Goal: Contribute content: Contribute content

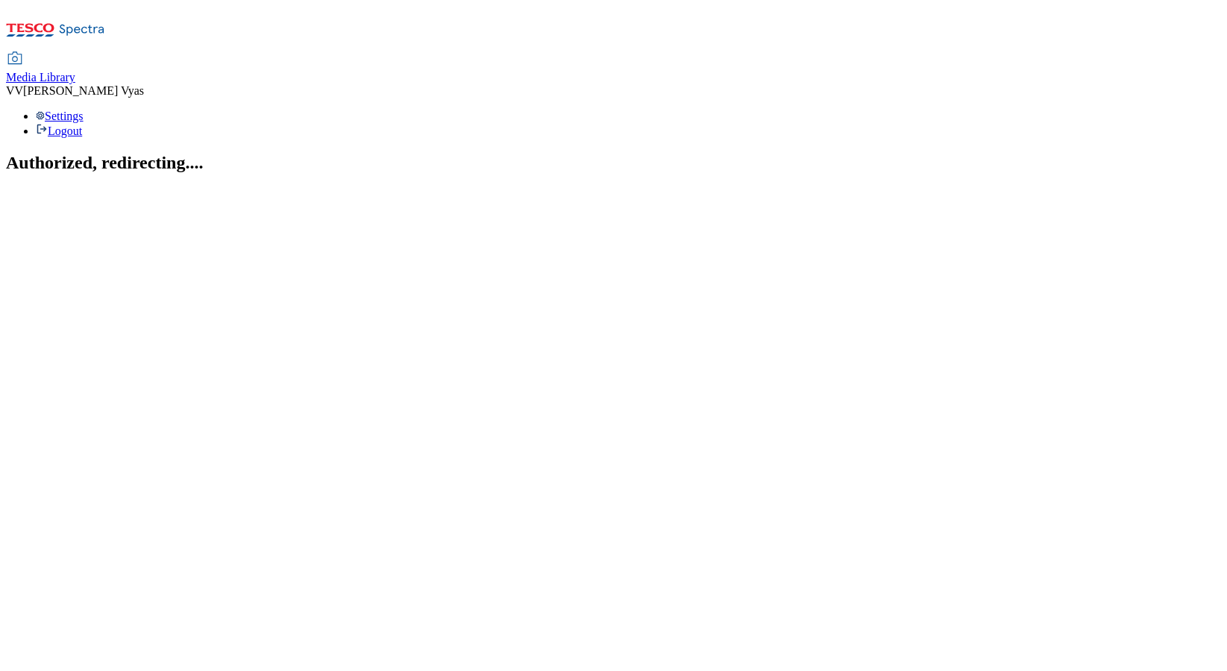
click at [75, 71] on span "Media Library" at bounding box center [40, 77] width 69 height 13
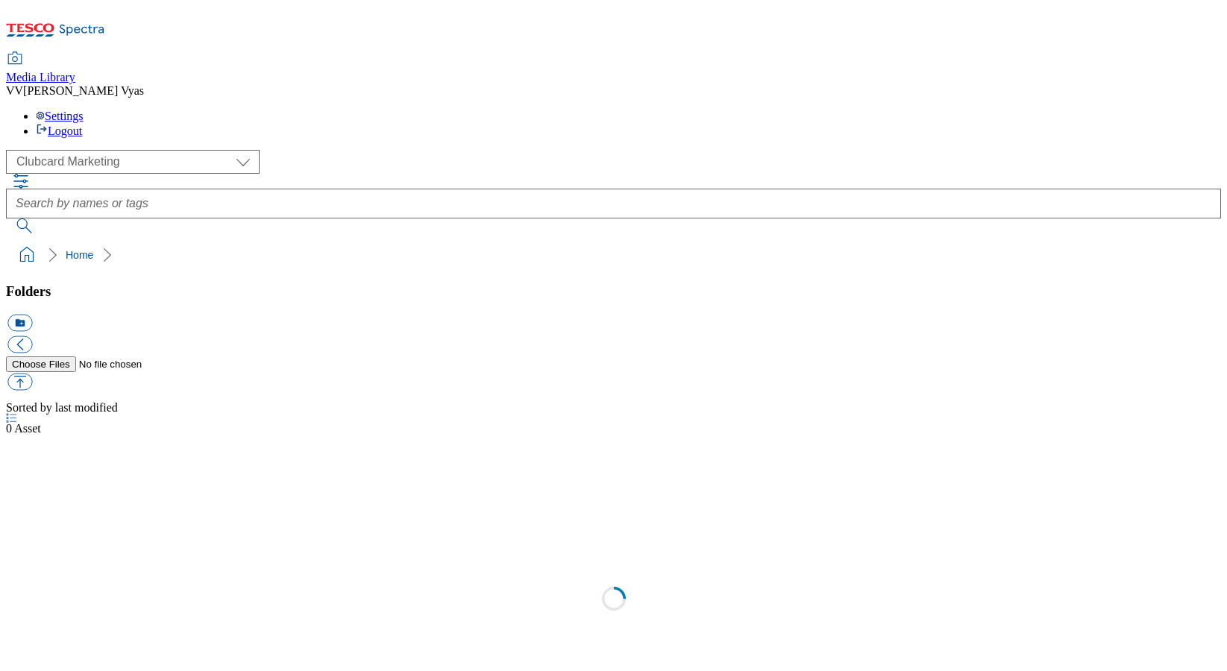
scroll to position [1, 0]
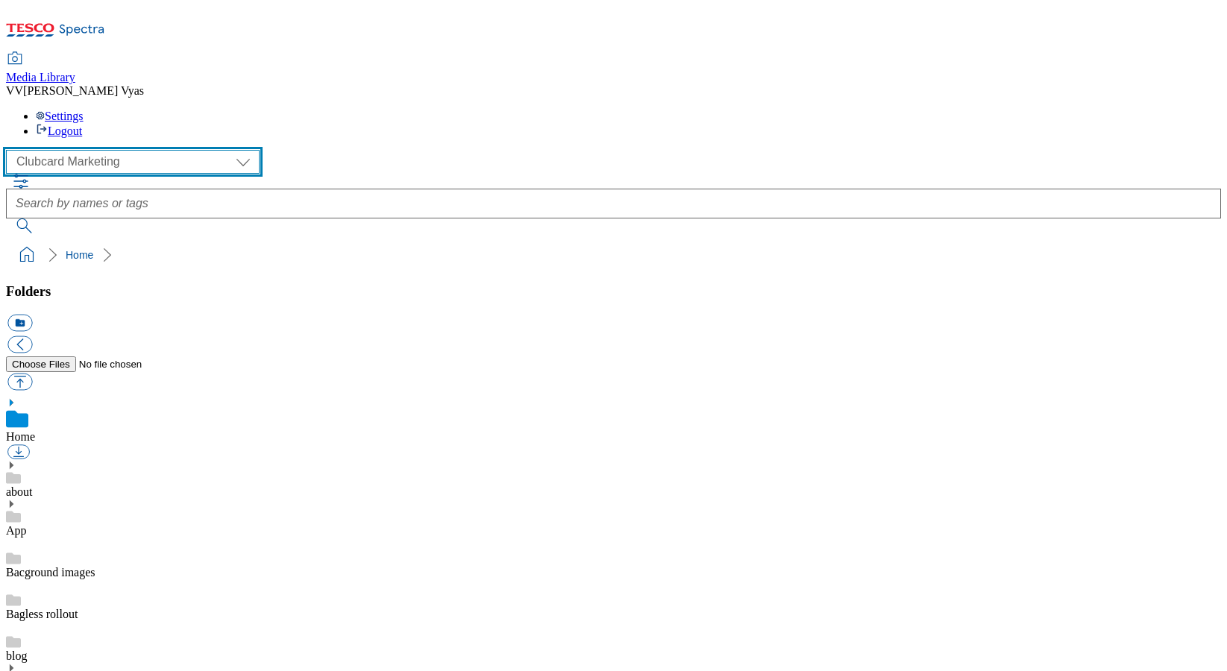
select select "flare-ghs-mktg"
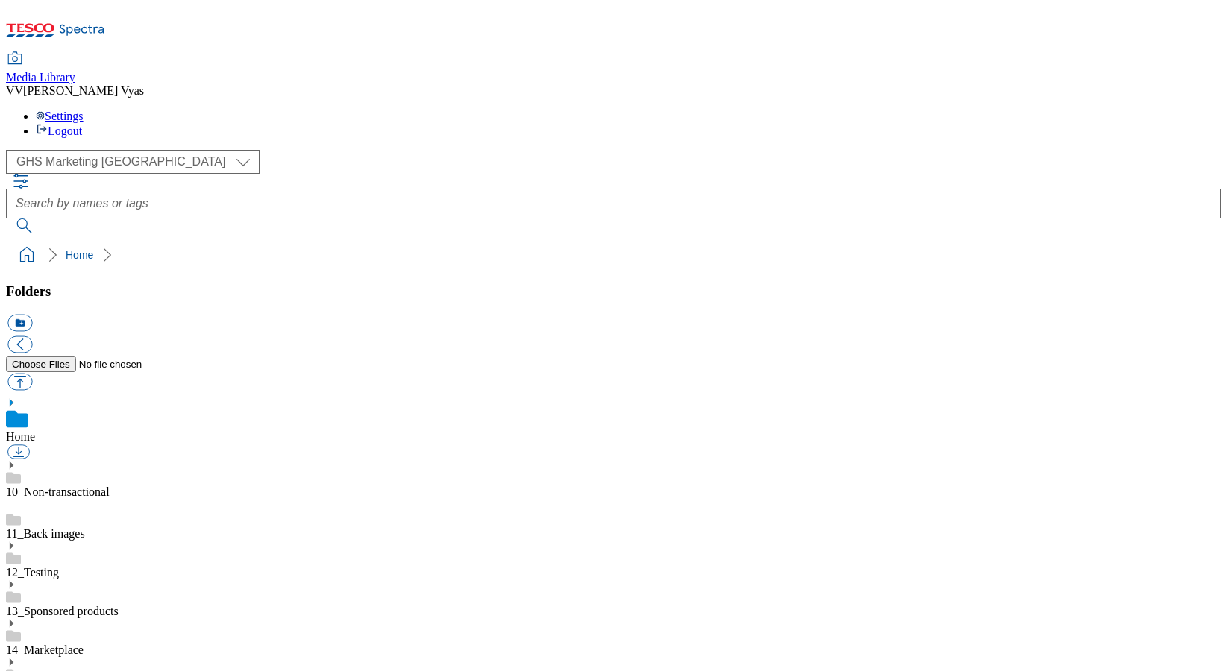
scroll to position [576, 0]
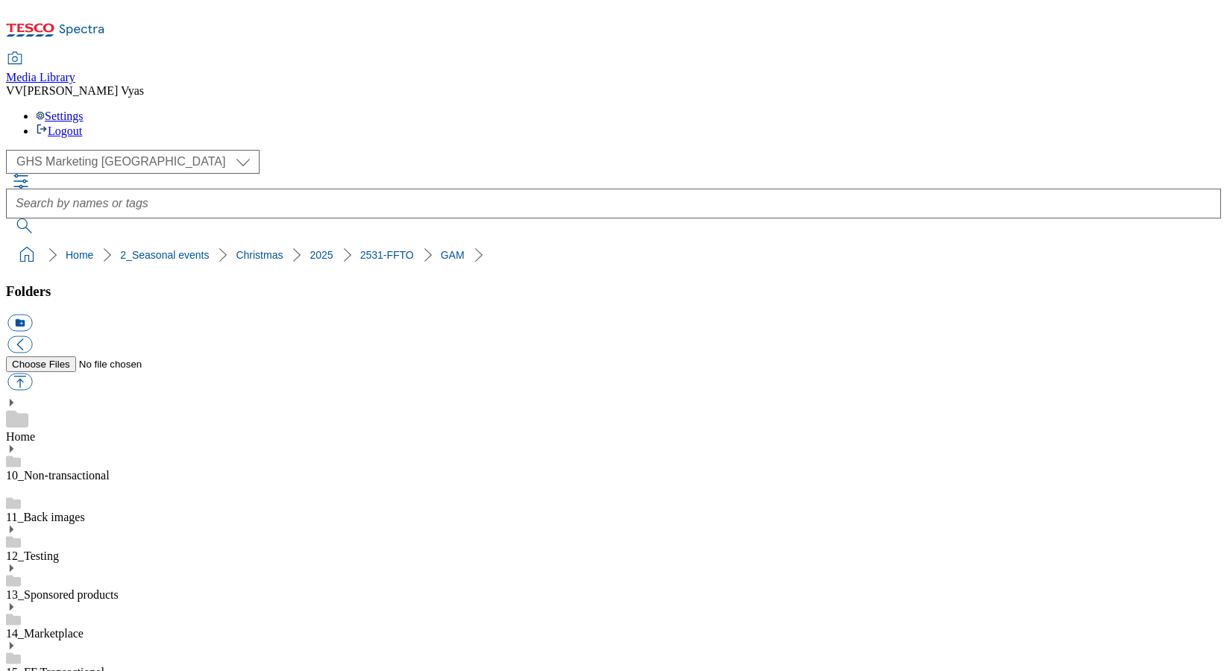
scroll to position [119, 0]
click at [32, 374] on button "button" at bounding box center [19, 382] width 25 height 17
type input "C:\fakepath\2531-WF-465850-FFTO-2025-Zone-Page-Launch-GIF-Chefs-Collection.gif"
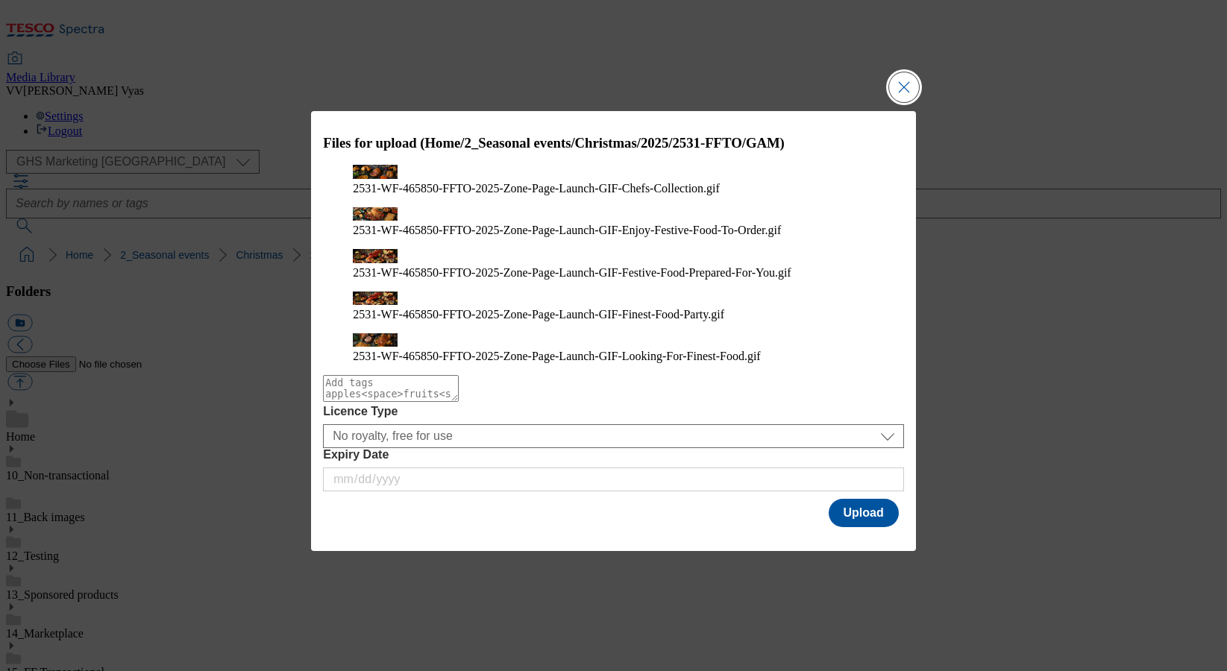
click at [893, 102] on button "Close Modal" at bounding box center [904, 87] width 30 height 30
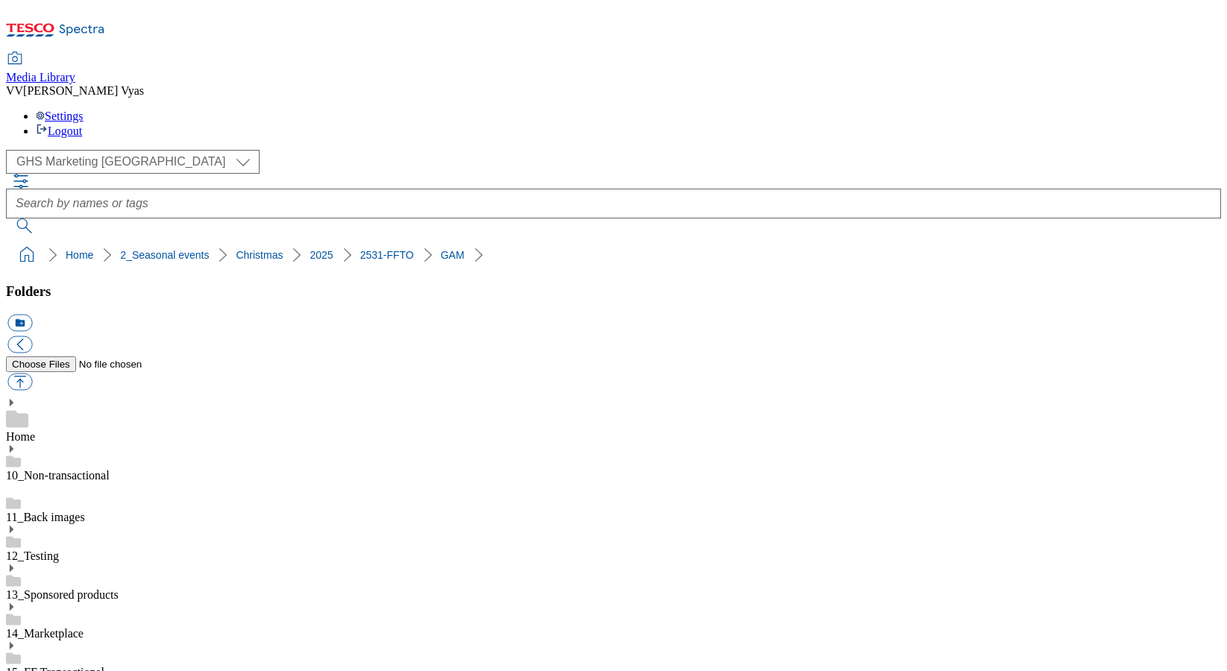
click at [32, 374] on button "button" at bounding box center [19, 382] width 25 height 17
type input "C:\fakepath\2531-WF-465850-FFTO-2025-Zone-Page-Launch-GIF-Chefs-Collection.gif"
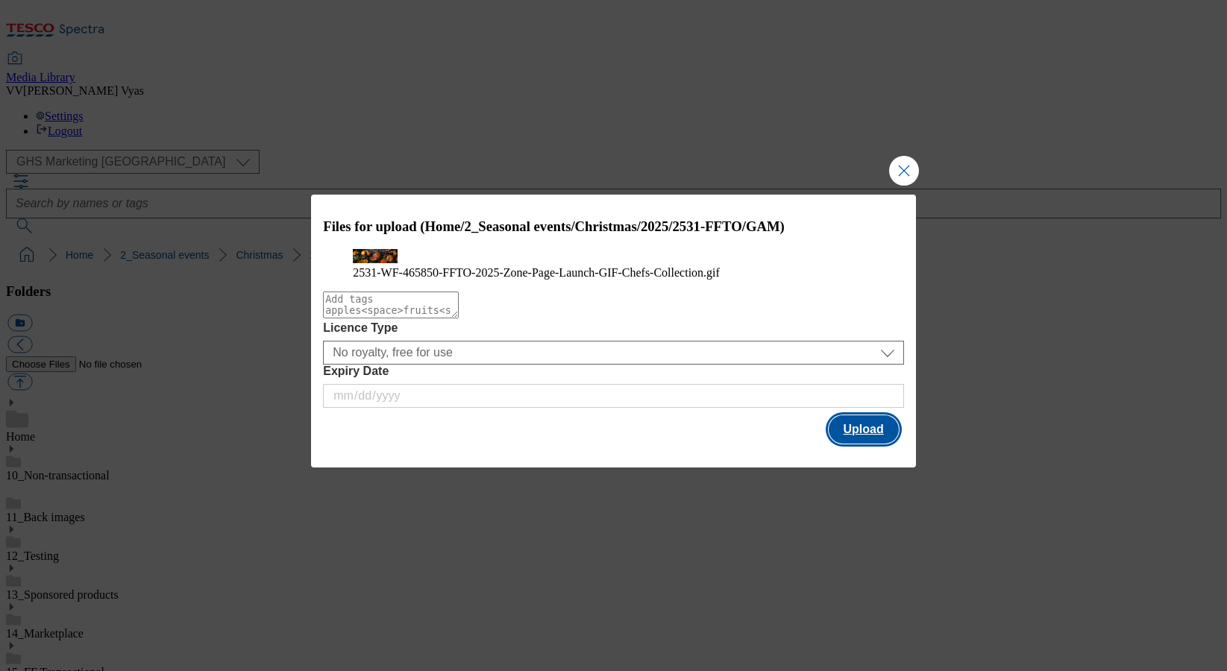
click at [871, 444] on button "Upload" at bounding box center [864, 429] width 70 height 28
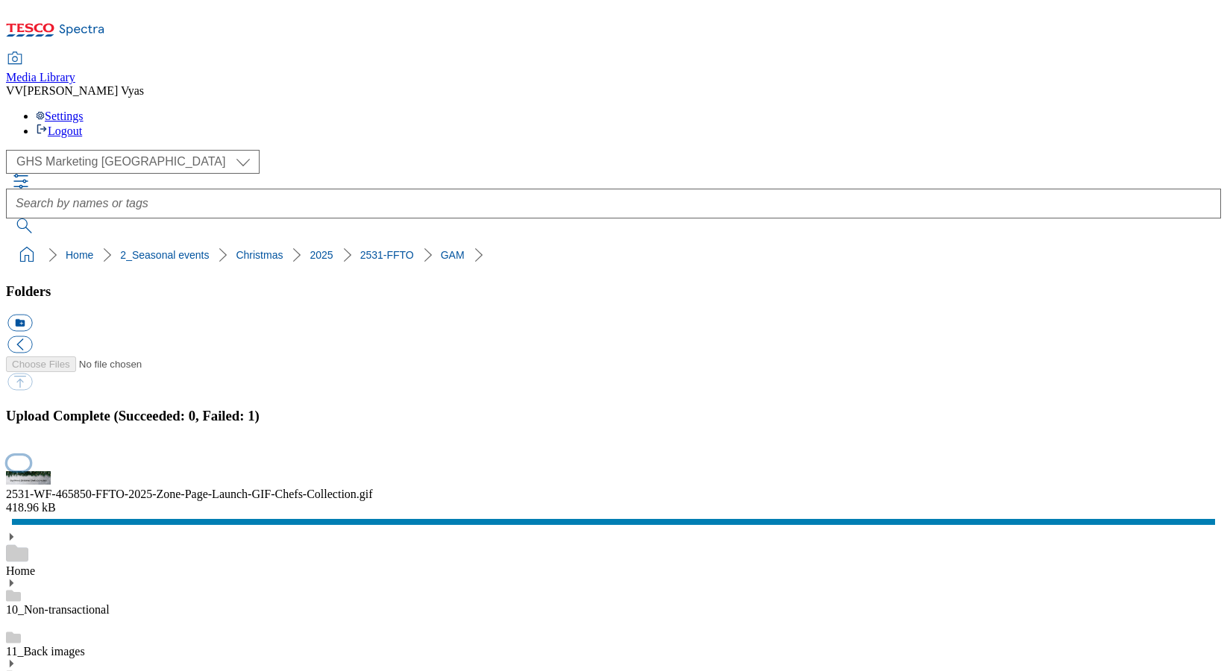
click at [30, 456] on button "button" at bounding box center [18, 463] width 22 height 14
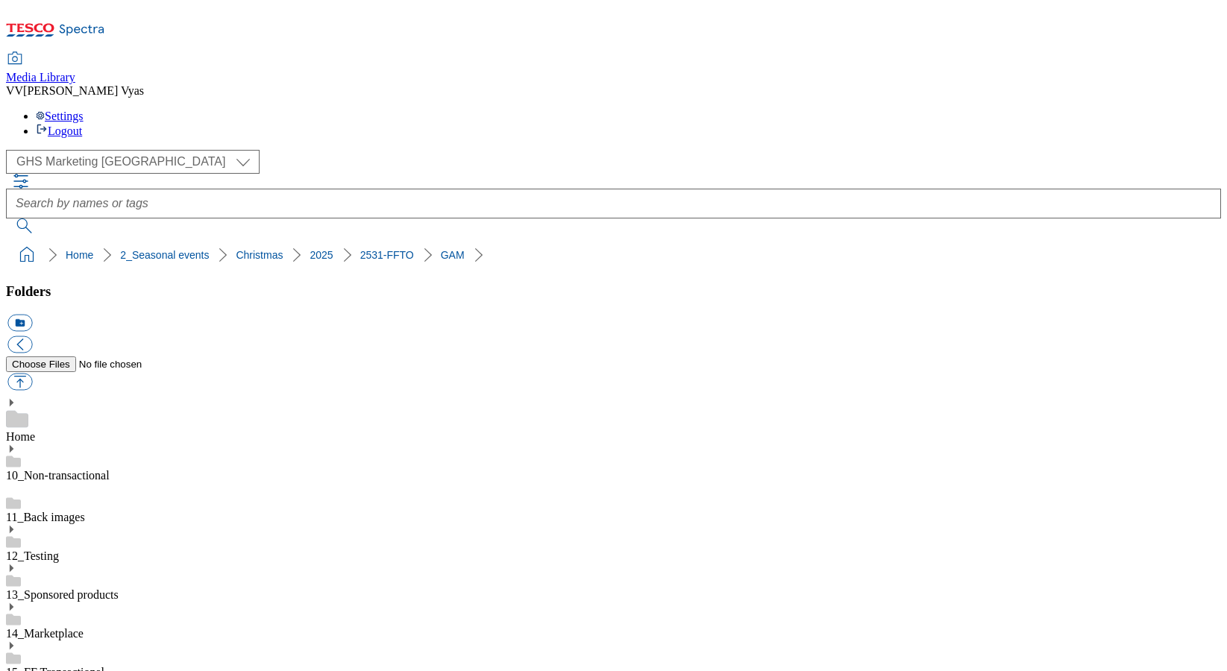
click at [32, 374] on button "button" at bounding box center [19, 382] width 25 height 17
type input "C:\fakepath\2531-WF-465850-FFTO-2025-Zone-Page-Launch-GIF-Enjoy-Festive-Food-To…"
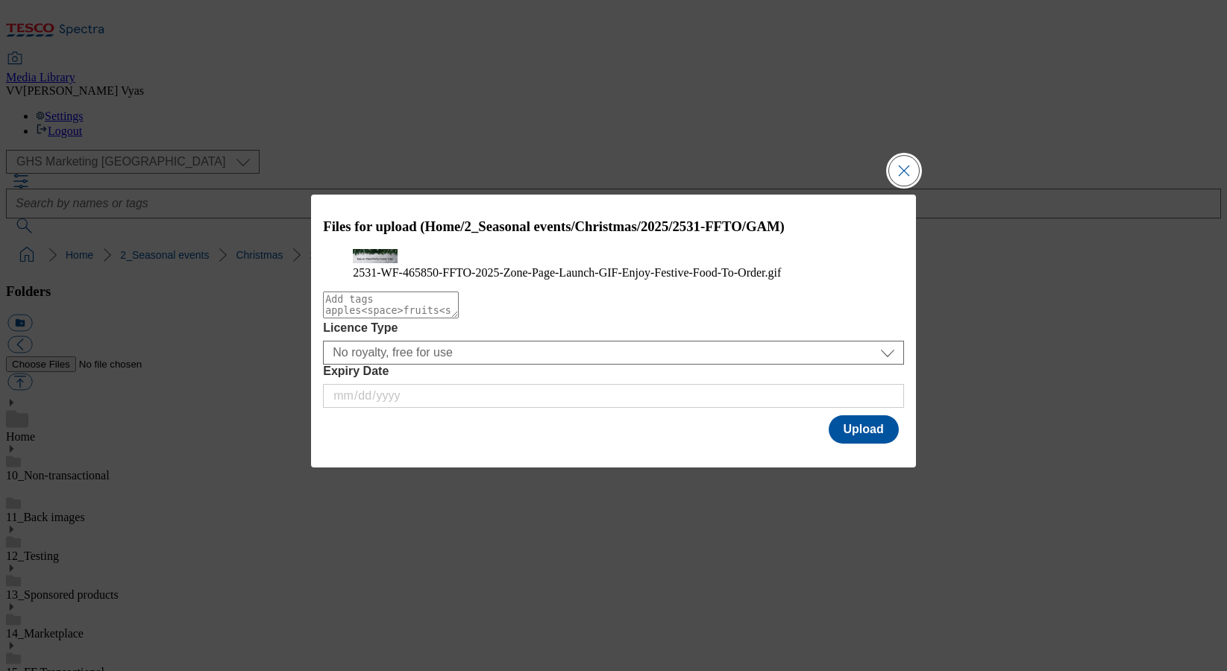
click at [907, 156] on button "Close Modal" at bounding box center [904, 171] width 30 height 30
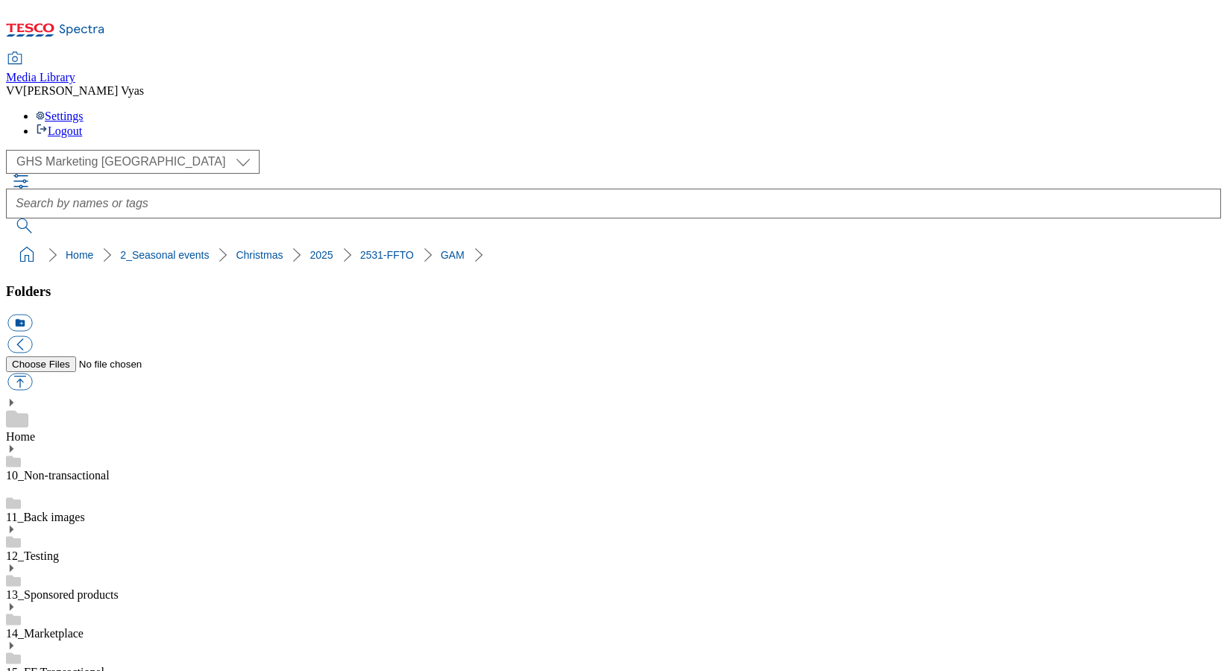
scroll to position [578, 0]
click at [32, 315] on button "icon_new_folder" at bounding box center [19, 323] width 25 height 17
type input "GIFs"
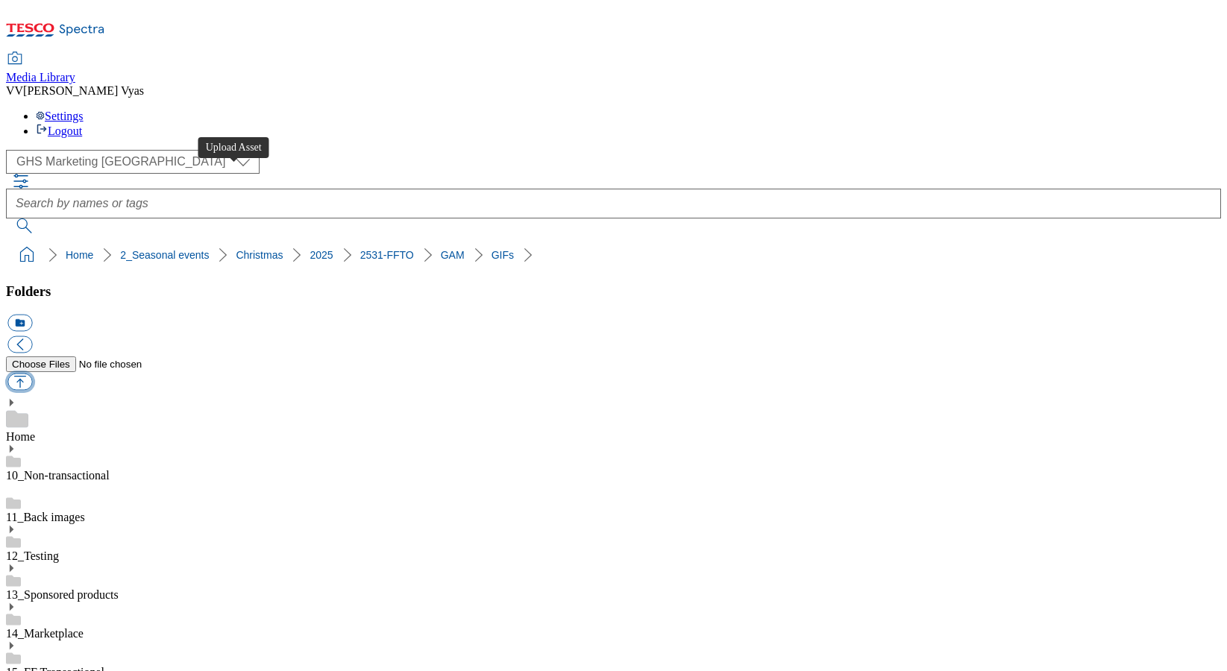
click at [32, 374] on button "button" at bounding box center [19, 382] width 25 height 17
type input "C:\fakepath\2531-WF-465850-FFTO-2025-Zone-Page-Launch-GIF-Chefs-Collection.gif"
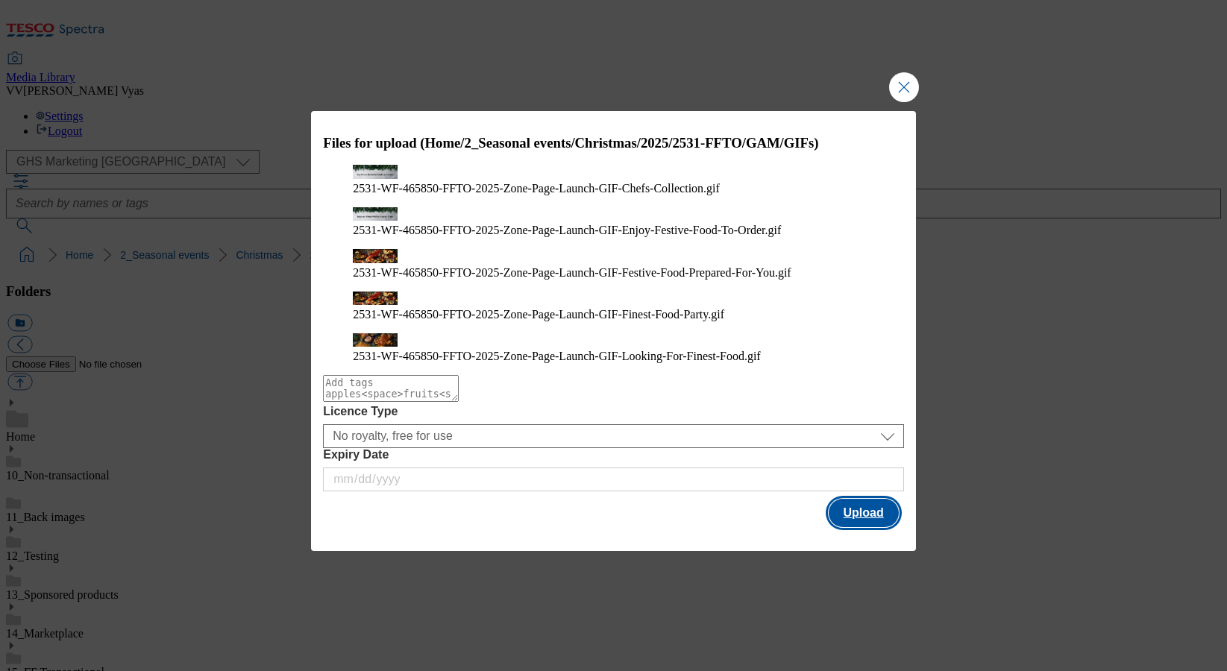
click at [863, 499] on button "Upload" at bounding box center [864, 513] width 70 height 28
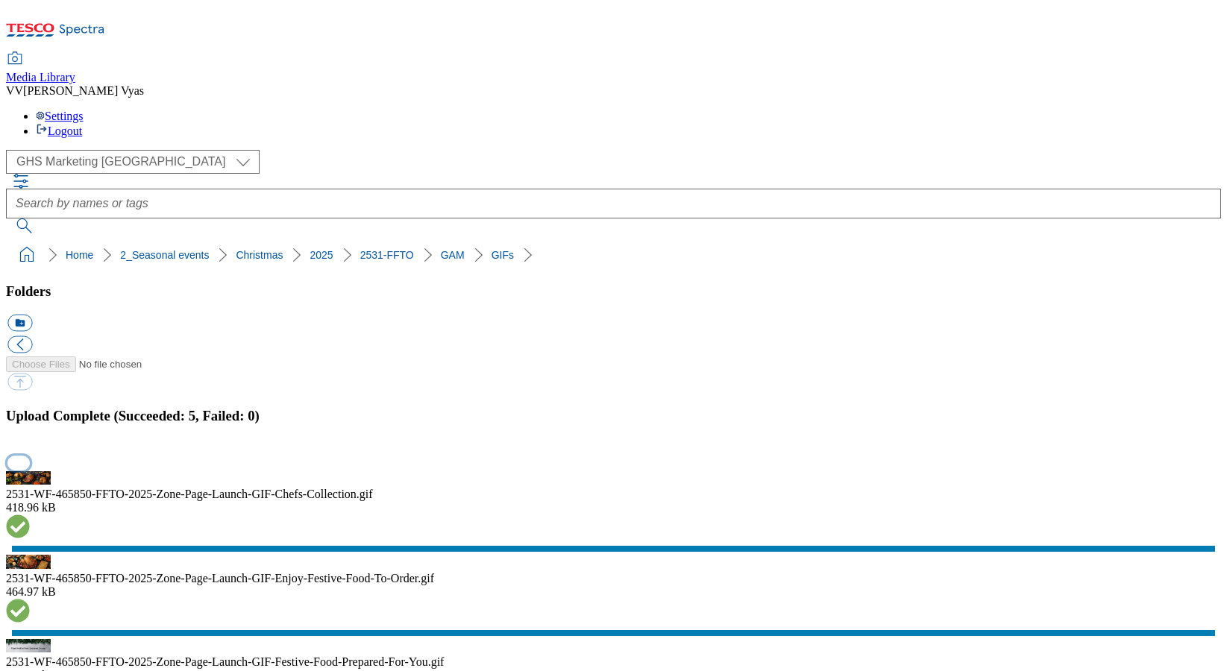
click at [30, 456] on button "button" at bounding box center [18, 463] width 22 height 14
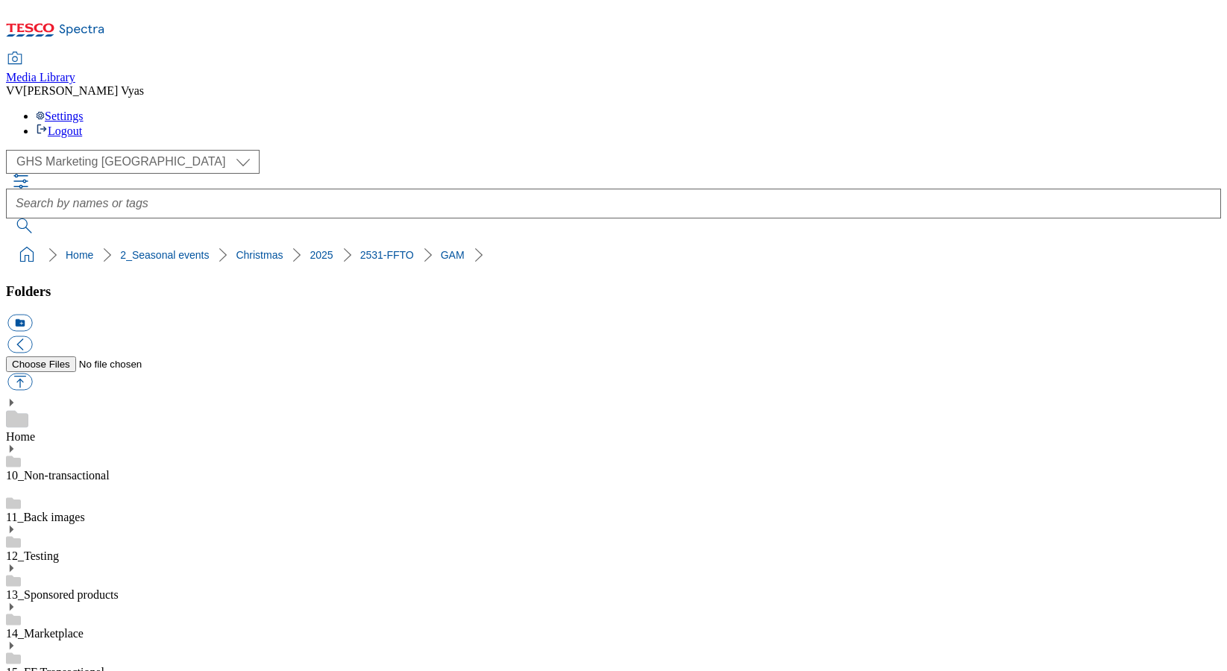
drag, startPoint x: 500, startPoint y: 141, endPoint x: 11, endPoint y: 138, distance: 488.5
click at [15, 241] on ol "Home 2_Seasonal events Christmas 2025 2531-FFTO GAM GIFs" at bounding box center [618, 255] width 1206 height 28
copy ol "Home 2_Seasonal events Christmas 2025 2531-FFTO GAM GIFs"
